Goal: Check status: Check status

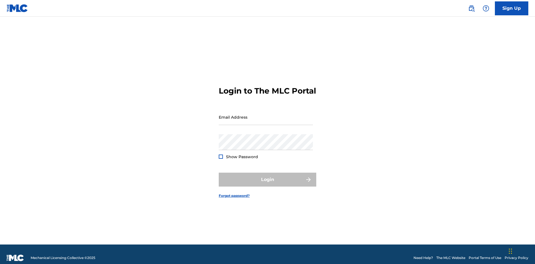
scroll to position [7, 0]
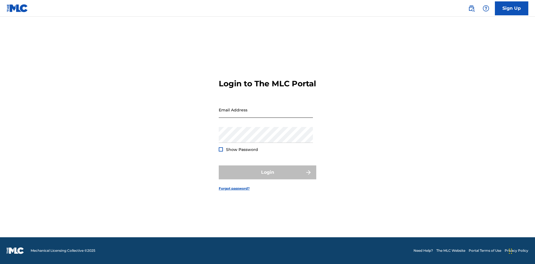
click at [266, 115] on input "Email Address" at bounding box center [266, 110] width 94 height 16
type input "[EMAIL_ADDRESS][DOMAIN_NAME]"
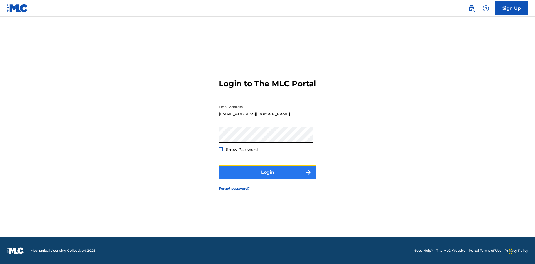
click at [268, 177] on button "Login" at bounding box center [268, 173] width 98 height 14
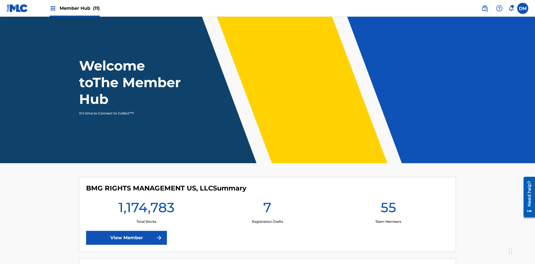
scroll to position [24, 0]
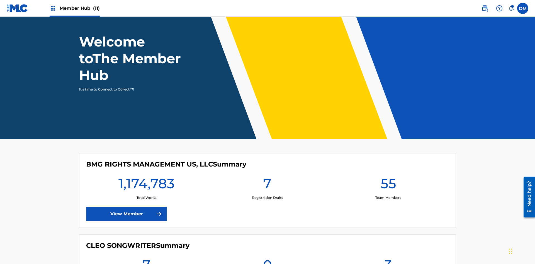
click at [74, 8] on span "Member Hub (11)" at bounding box center [80, 8] width 40 height 6
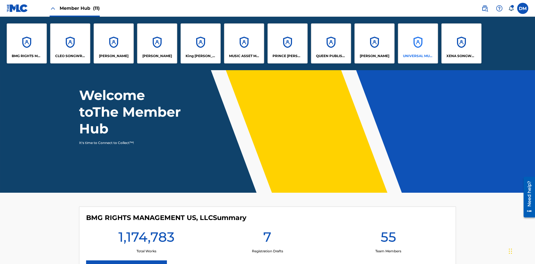
click at [418, 56] on p "UNIVERSAL MUSIC PUB GROUP" at bounding box center [418, 56] width 30 height 5
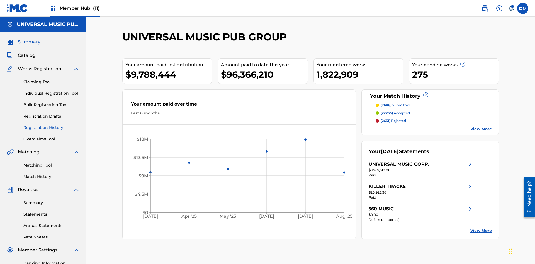
click at [52, 125] on link "Registration History" at bounding box center [51, 128] width 56 height 6
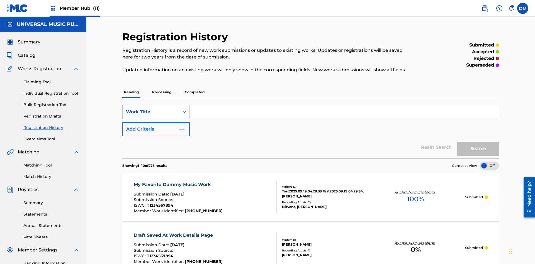
click at [151, 109] on div "Work Title" at bounding box center [151, 112] width 50 height 7
click at [156, 122] on button "Add Criteria" at bounding box center [155, 129] width 67 height 14
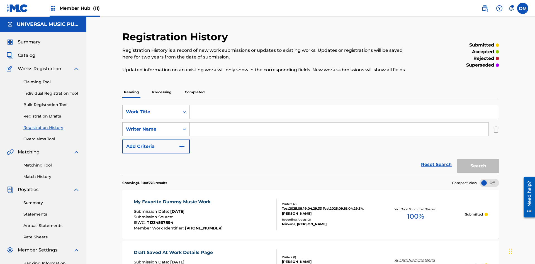
click at [151, 126] on div "Writer Name" at bounding box center [151, 129] width 50 height 7
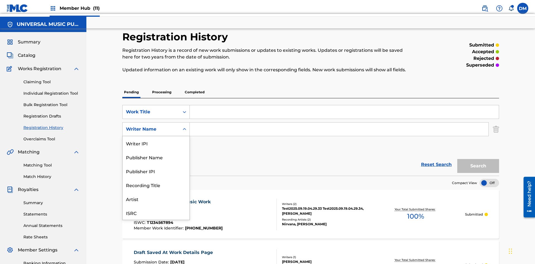
click at [156, 178] on div "Recording Title" at bounding box center [156, 185] width 67 height 14
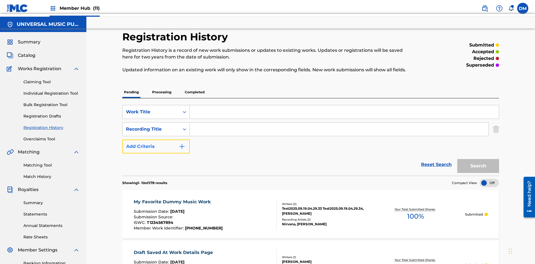
click at [156, 140] on button "Add Criteria" at bounding box center [155, 147] width 67 height 14
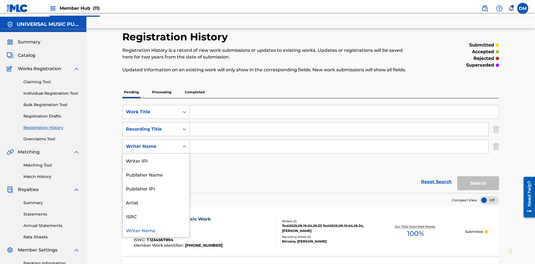
click at [156, 209] on div "ISRC" at bounding box center [156, 216] width 67 height 14
click at [156, 157] on button "Add Criteria" at bounding box center [155, 164] width 67 height 14
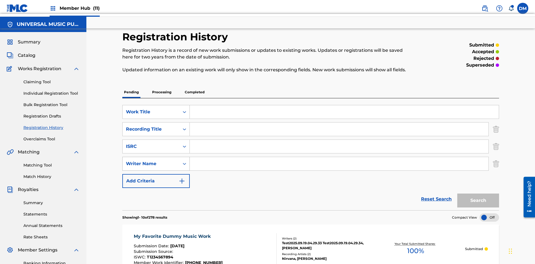
click at [151, 161] on div "Writer Name" at bounding box center [151, 164] width 50 height 7
click at [156, 174] on button "Add Criteria" at bounding box center [155, 181] width 67 height 14
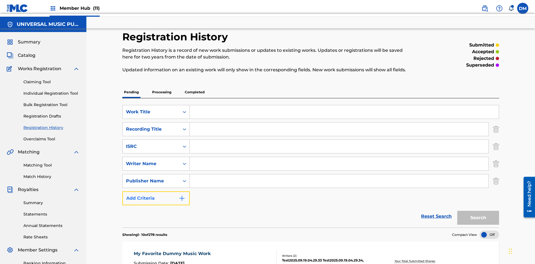
click at [156, 191] on button "Add Criteria" at bounding box center [155, 198] width 67 height 14
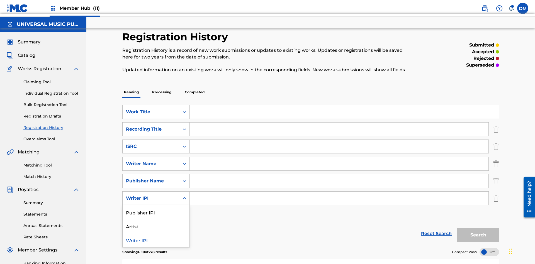
click at [156, 205] on div "Publisher IPI" at bounding box center [156, 212] width 67 height 14
click at [156, 209] on button "Add Criteria" at bounding box center [155, 216] width 67 height 14
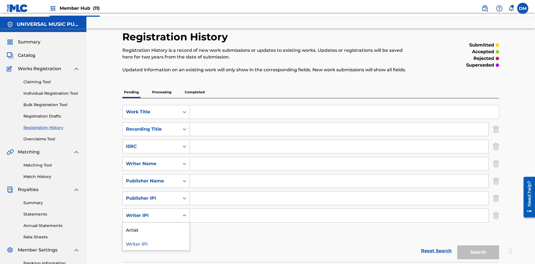
click at [156, 223] on div "Artist" at bounding box center [156, 230] width 67 height 14
click at [156, 226] on button "Add Criteria" at bounding box center [155, 233] width 67 height 14
click at [156, 240] on div "Writer IPI" at bounding box center [156, 247] width 67 height 14
click at [339, 140] on input "Search Form" at bounding box center [339, 146] width 299 height 13
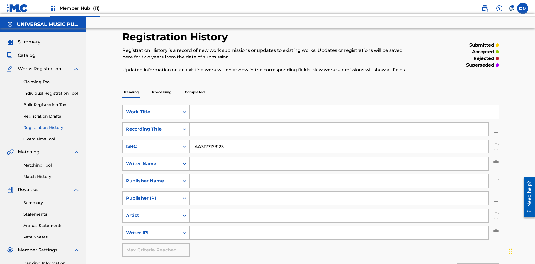
type input "AA3123123123"
click at [344, 105] on input "Search Form" at bounding box center [344, 111] width 309 height 13
type input "MY FAVORITE DUMMY MUSIC WORK"
click at [339, 157] on input "Search Form" at bounding box center [339, 163] width 299 height 13
type input "[PERSON_NAME]"
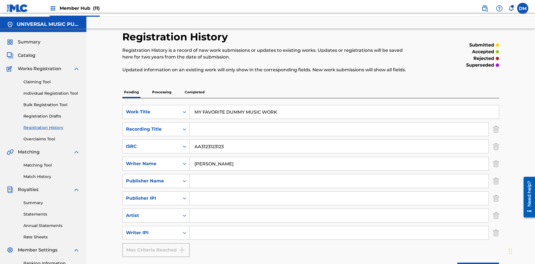
click at [339, 226] on input "Search Form" at bounding box center [339, 232] width 299 height 13
type input "00741807247"
click at [339, 174] on input "Search Form" at bounding box center [339, 180] width 299 height 13
type input "CALACA"
click at [339, 192] on input "Search Form" at bounding box center [339, 198] width 299 height 13
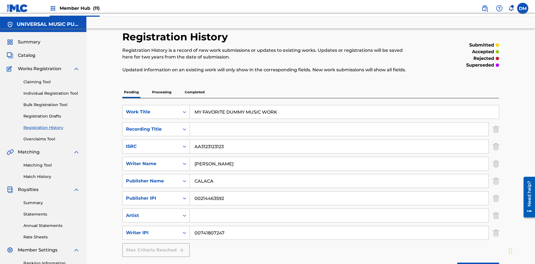
type input "00214463592"
click at [339, 123] on input "Search Form" at bounding box center [339, 129] width 299 height 13
type input "Best Song Ever"
click at [339, 209] on input "Search Form" at bounding box center [339, 215] width 299 height 13
